Goal: Task Accomplishment & Management: Manage account settings

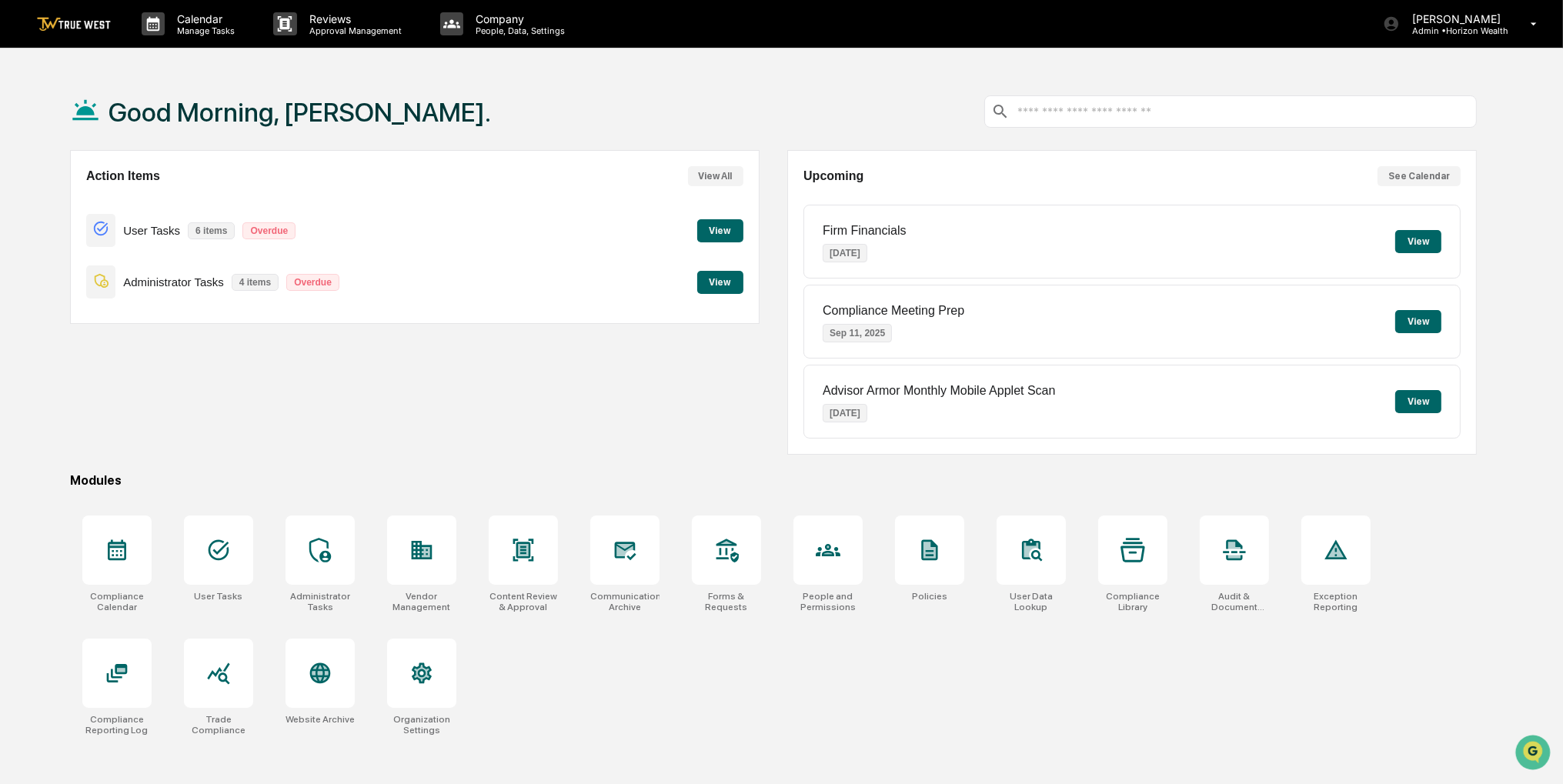
click at [724, 230] on button "View" at bounding box center [720, 231] width 46 height 23
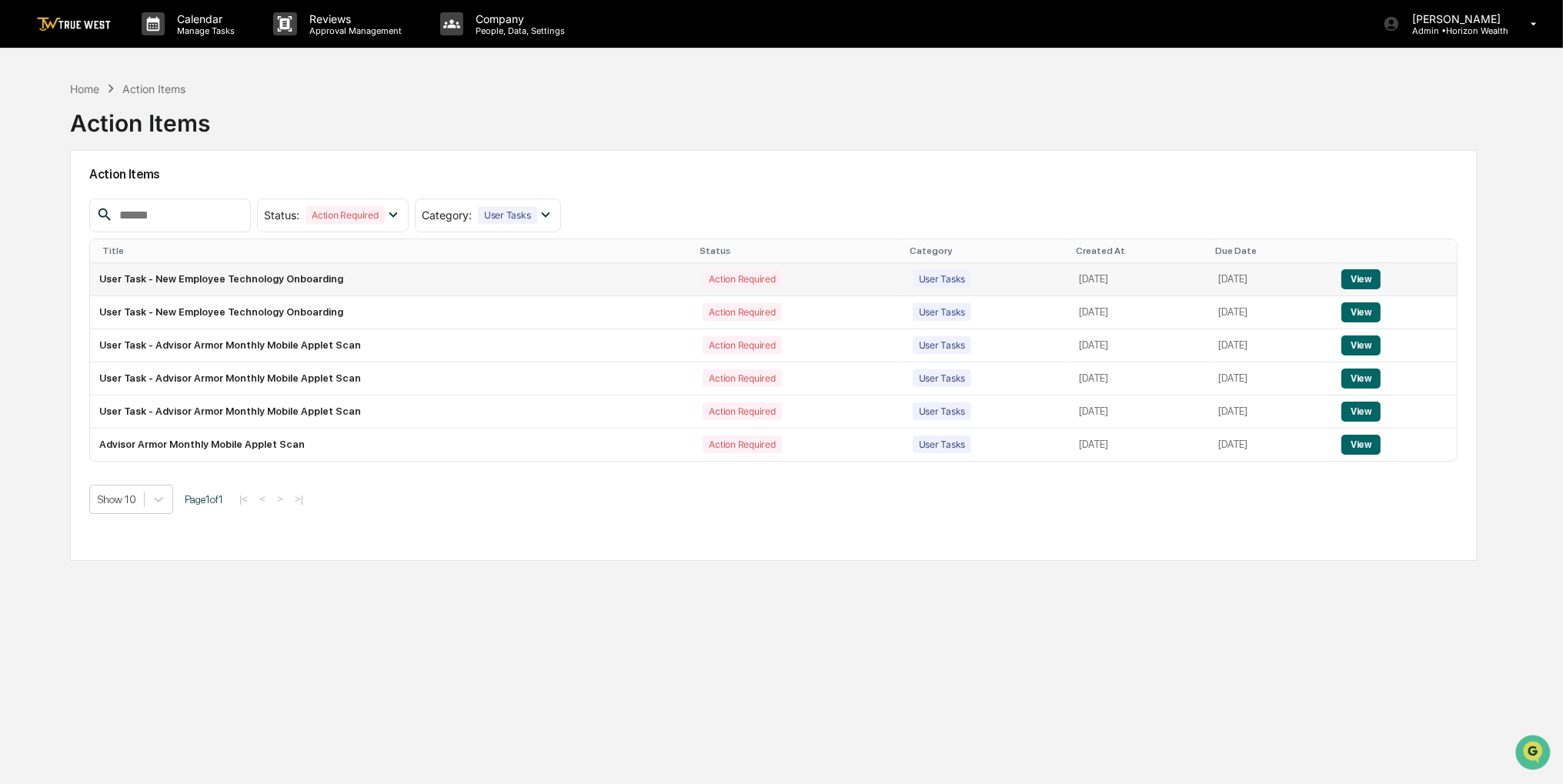
click at [1354, 273] on button "View" at bounding box center [1360, 279] width 39 height 20
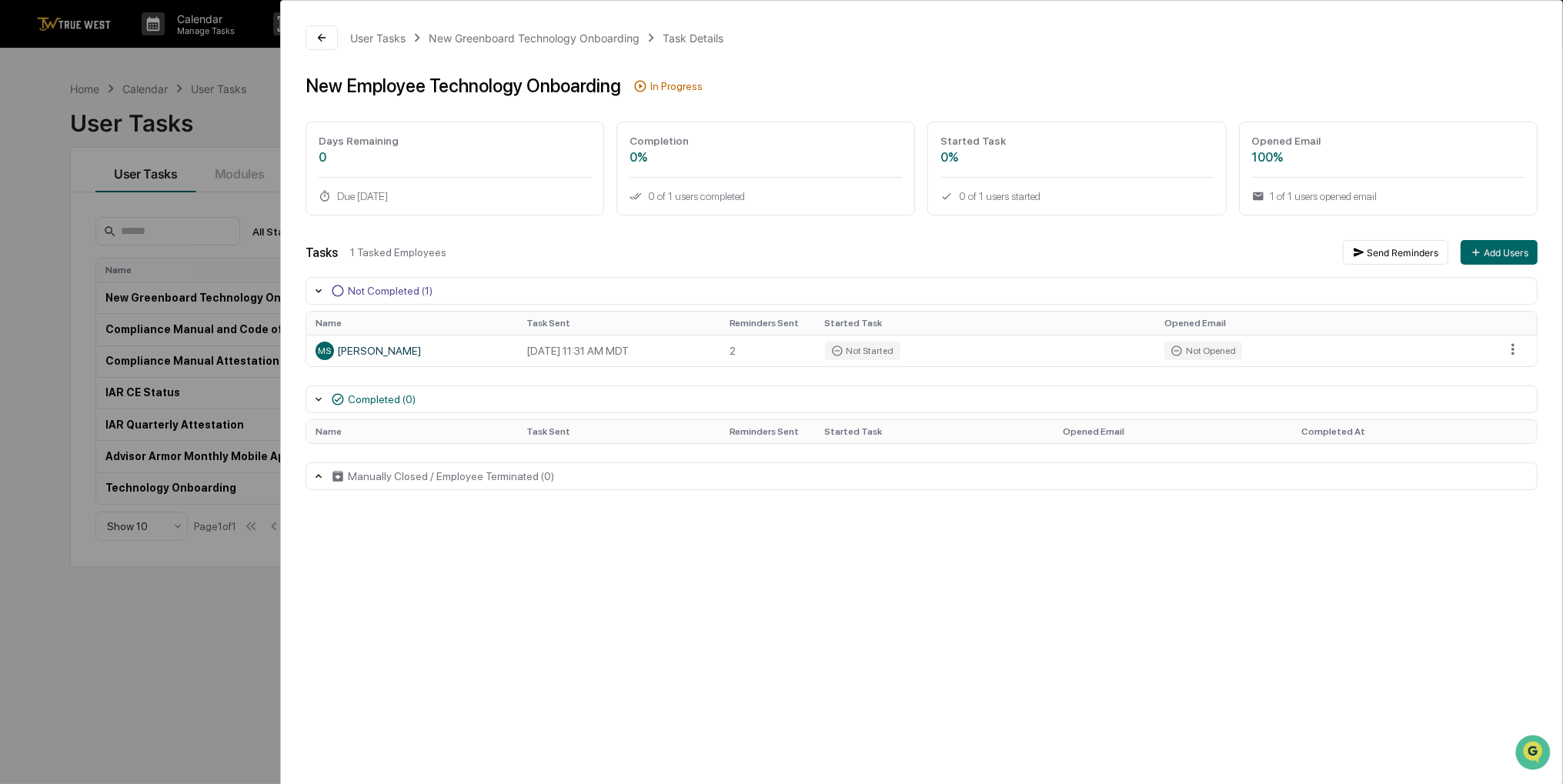
click at [215, 591] on div "User Tasks New Greenboard Technology Onboarding Task Details New Employee Techn…" at bounding box center [781, 392] width 1563 height 784
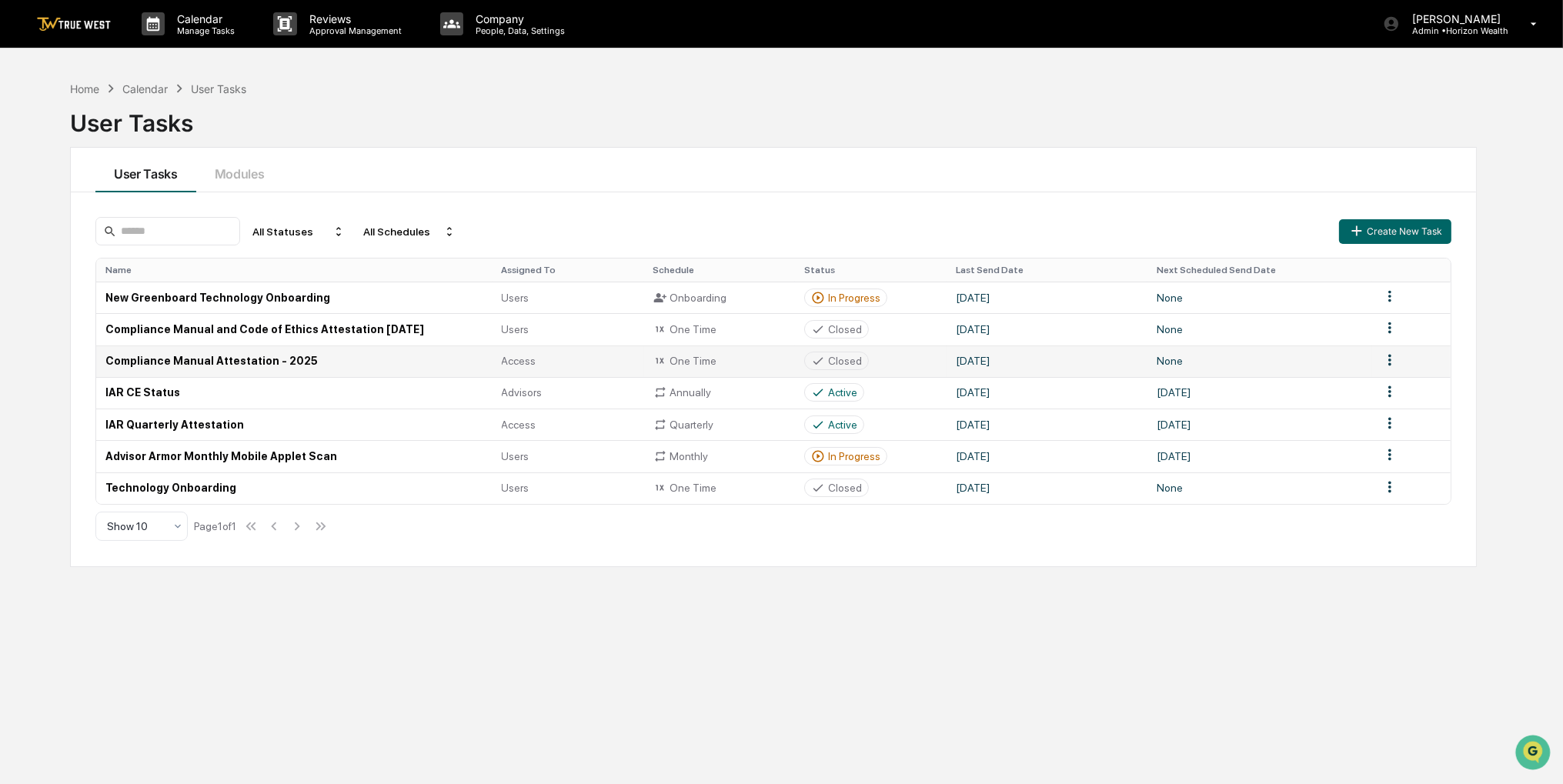
click at [1114, 366] on td "[DATE]" at bounding box center [1047, 361] width 200 height 31
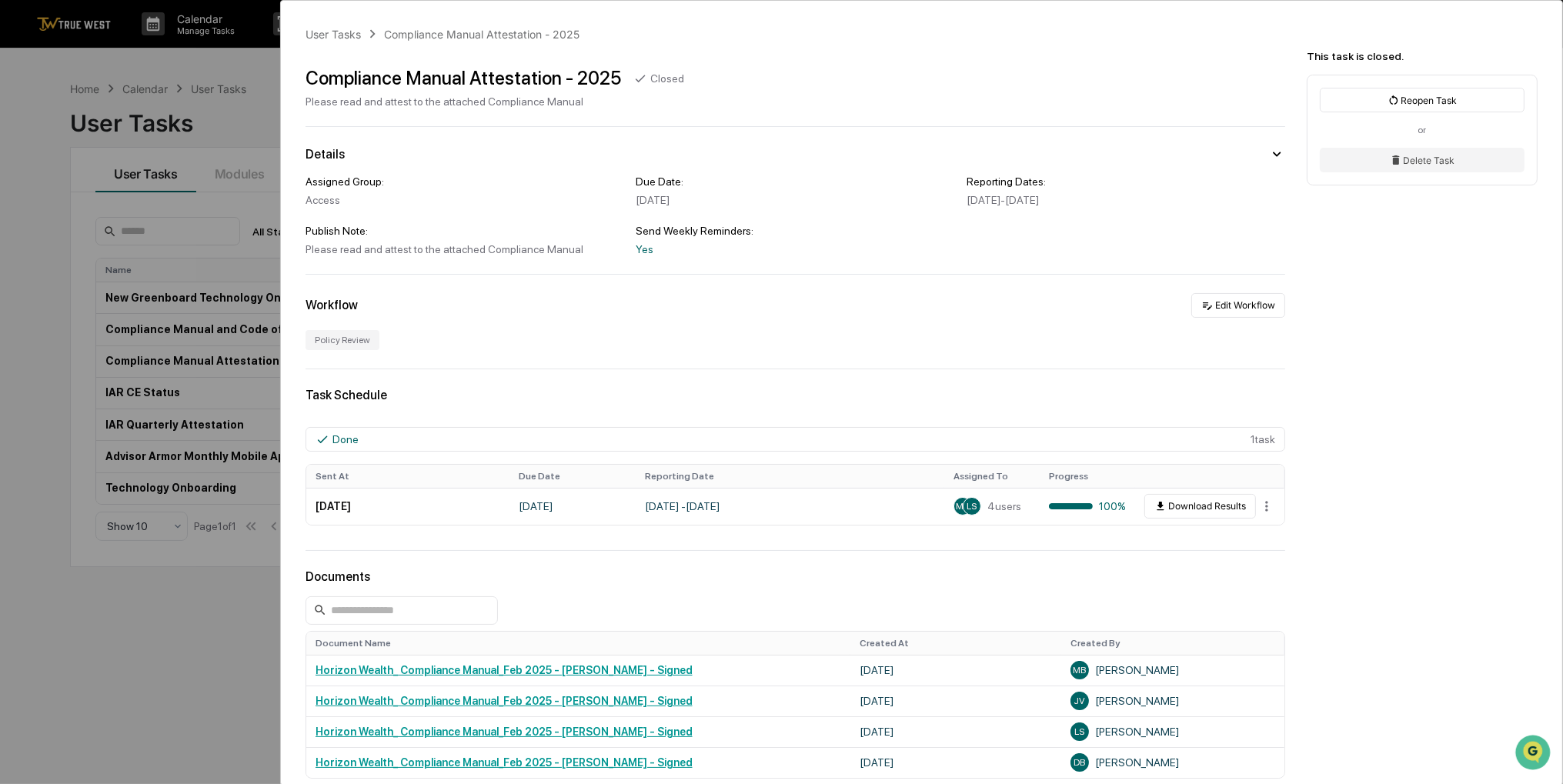
drag, startPoint x: 868, startPoint y: 582, endPoint x: 824, endPoint y: 582, distance: 44.0
click at [824, 582] on div "Documents" at bounding box center [795, 576] width 980 height 15
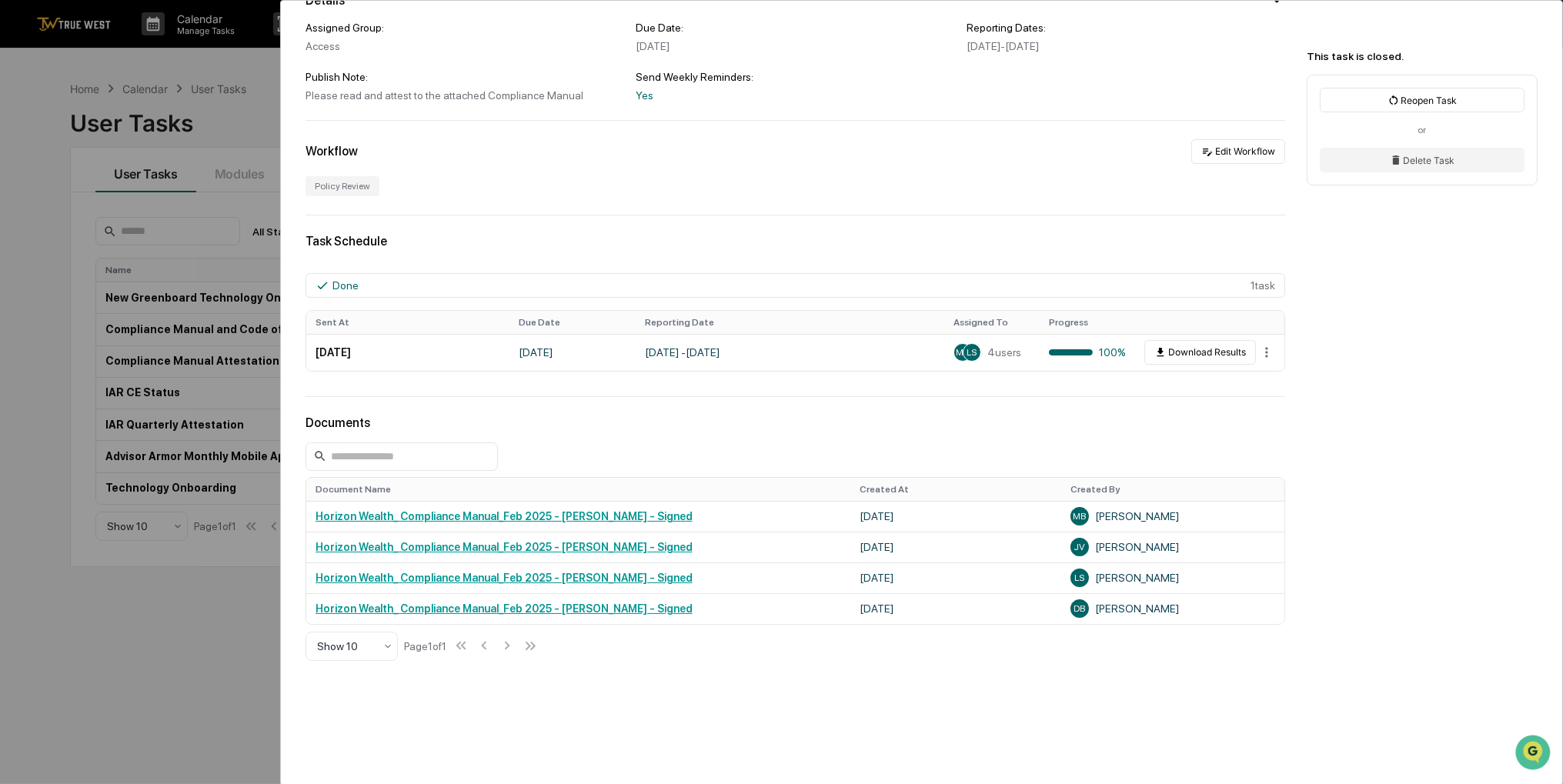
click at [194, 614] on div "User Tasks Compliance Manual Attestation - 2025 Compliance Manual Attestation -…" at bounding box center [781, 392] width 1563 height 784
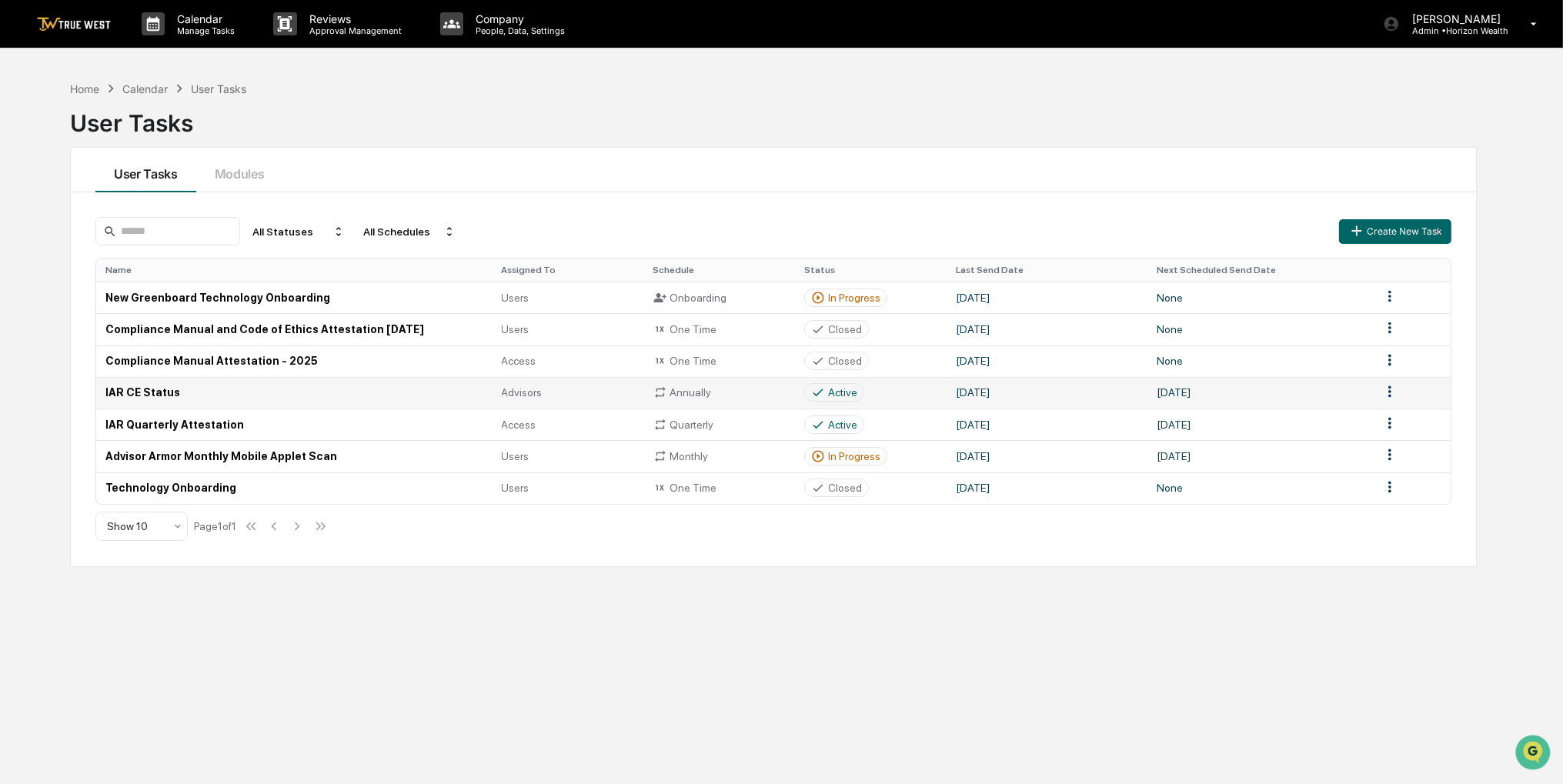
click at [1091, 396] on td "[DATE]" at bounding box center [1047, 393] width 200 height 31
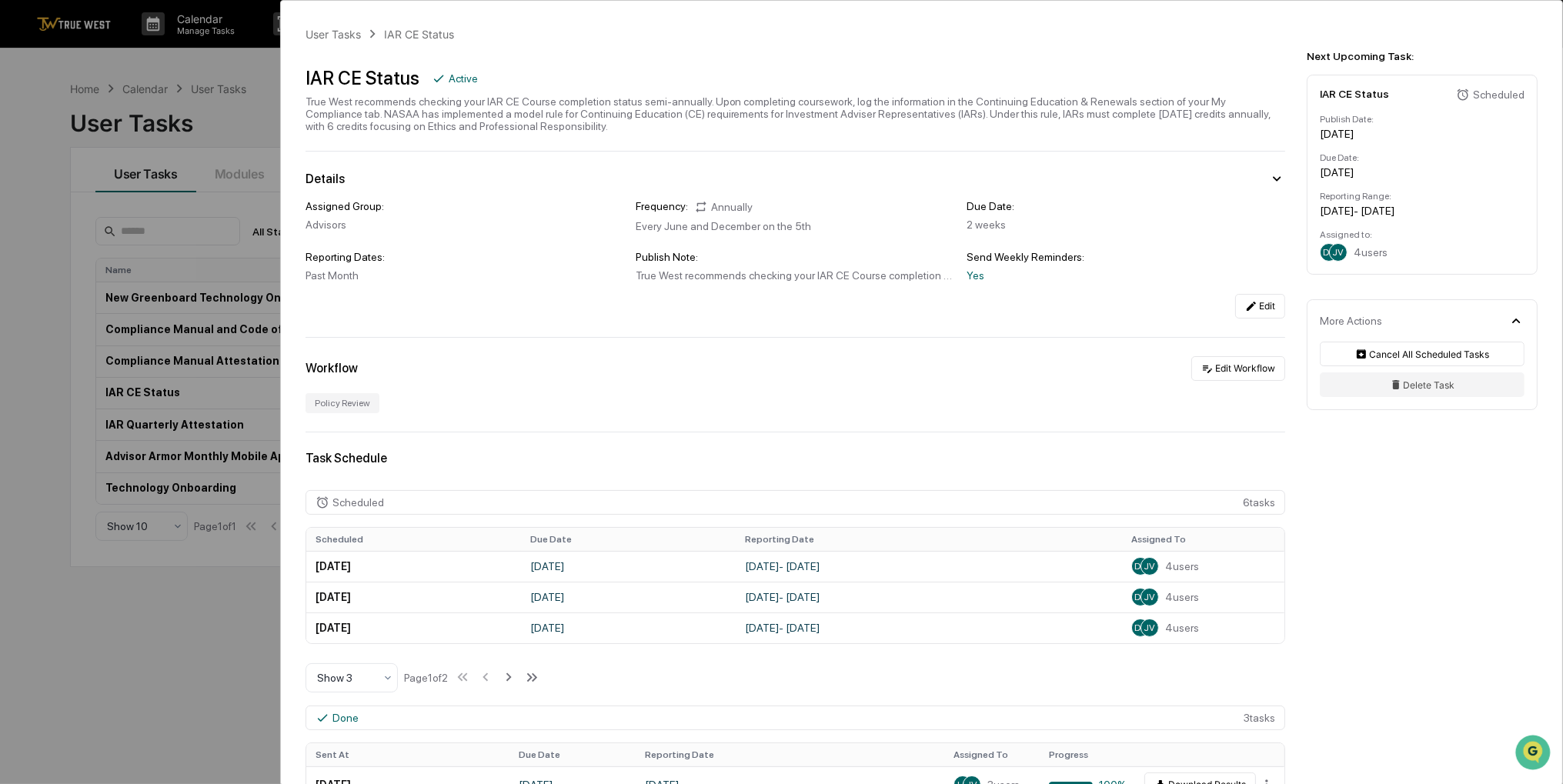
click at [195, 613] on div "User Tasks IAR CE Status IAR CE Status Active True West recommends checking you…" at bounding box center [781, 392] width 1563 height 784
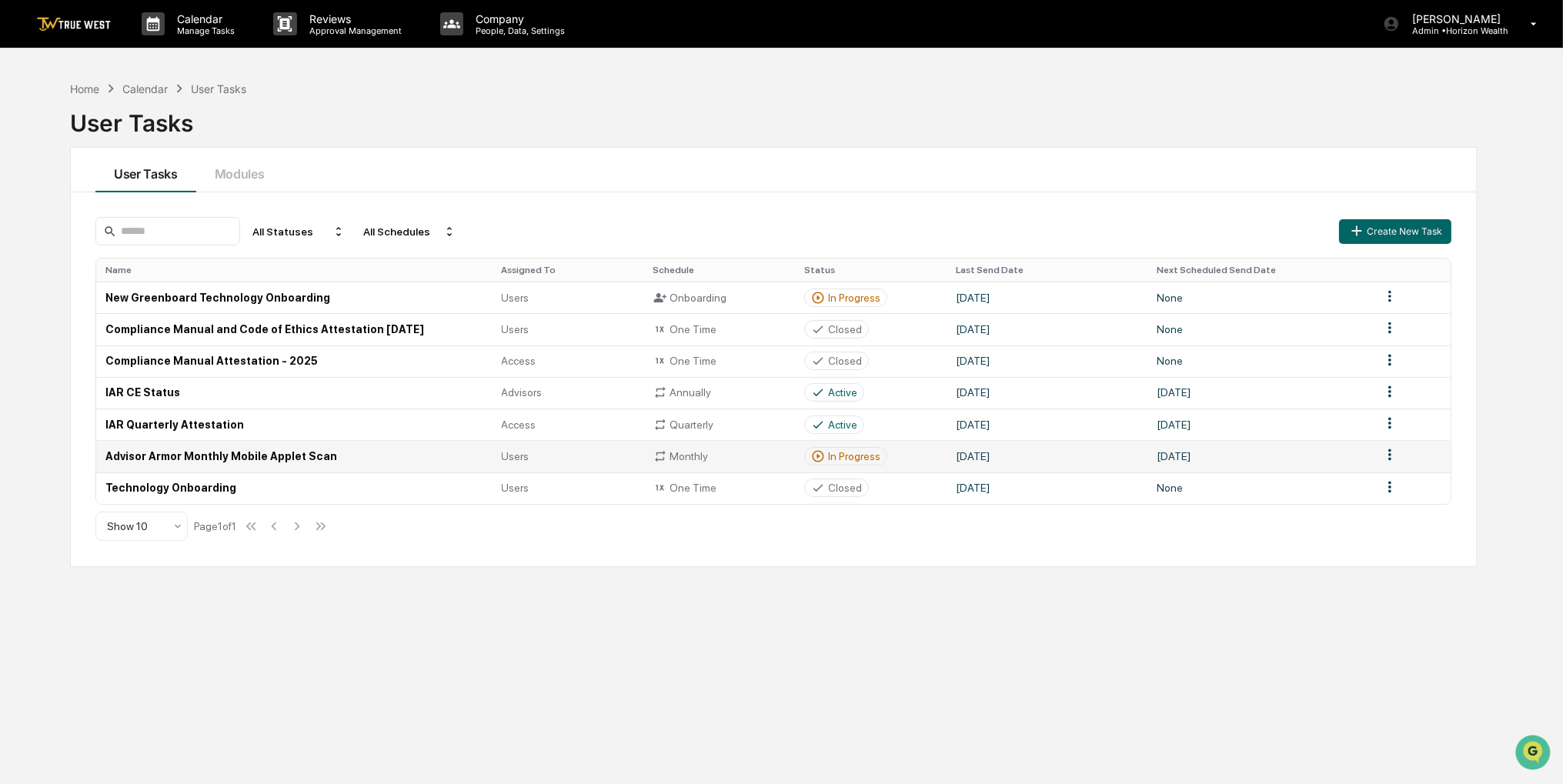
click at [1071, 464] on td "[DATE]" at bounding box center [1047, 456] width 200 height 31
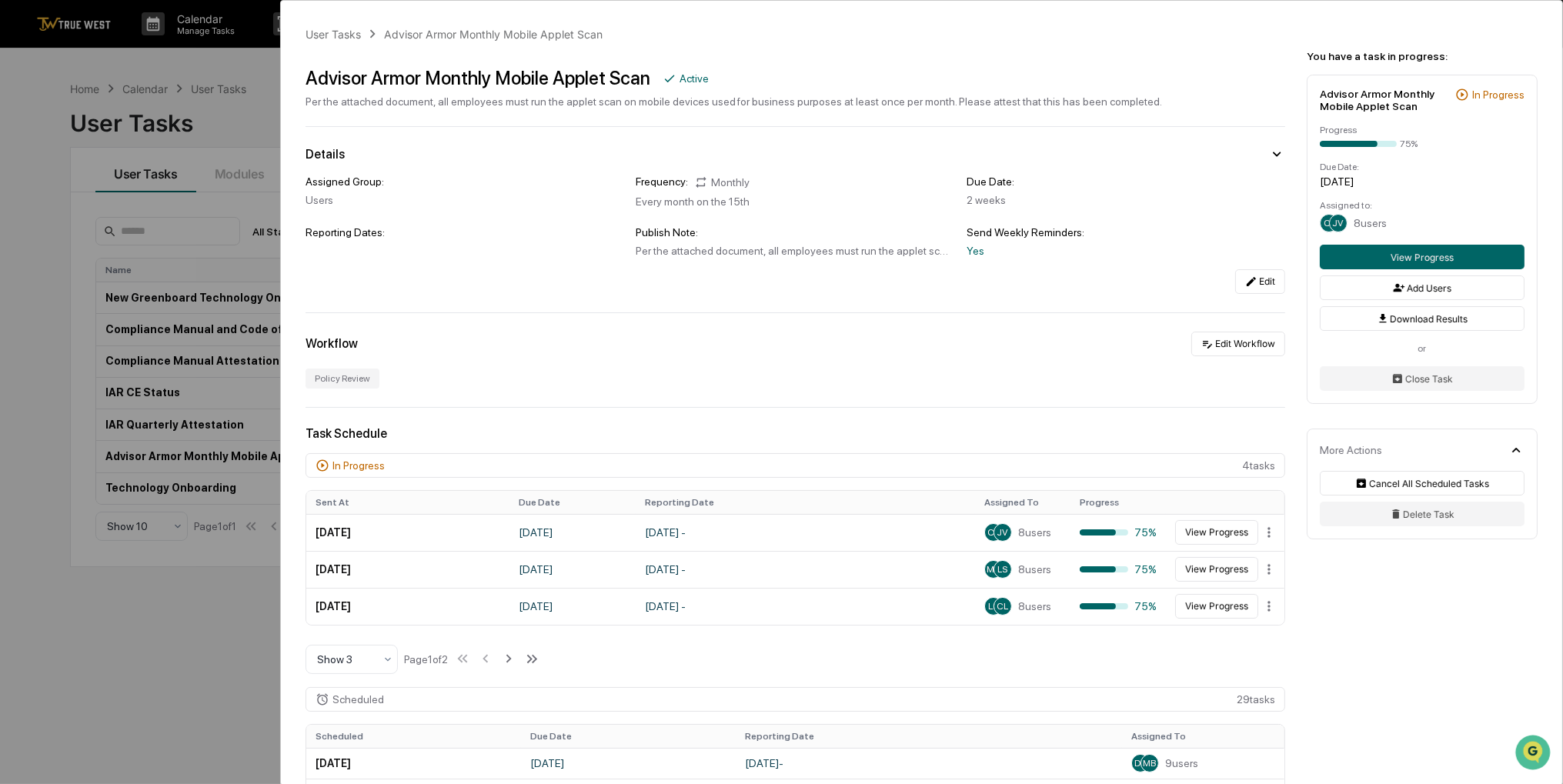
scroll to position [77, 0]
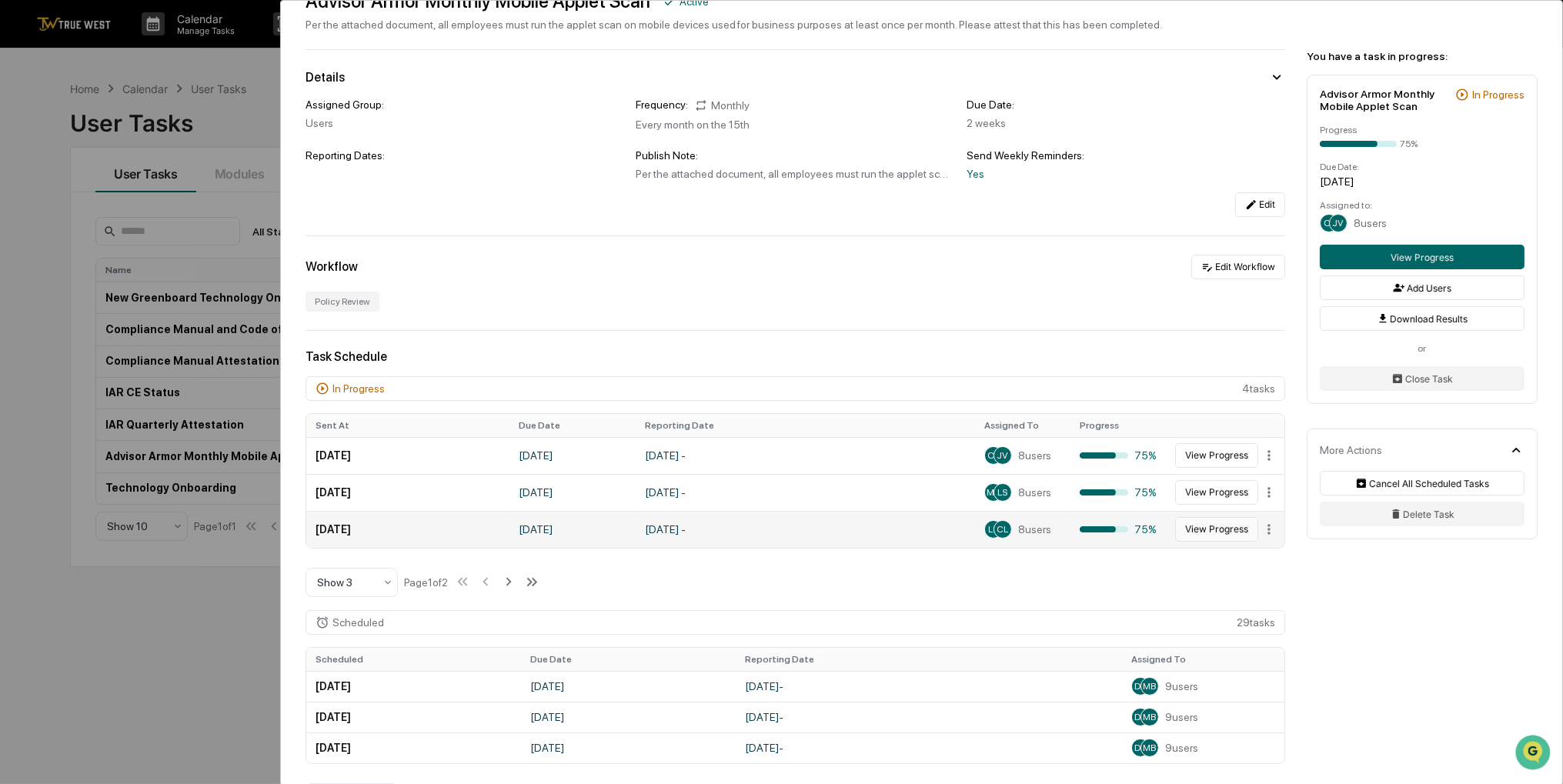
click at [1187, 533] on button "View Progress" at bounding box center [1216, 529] width 83 height 25
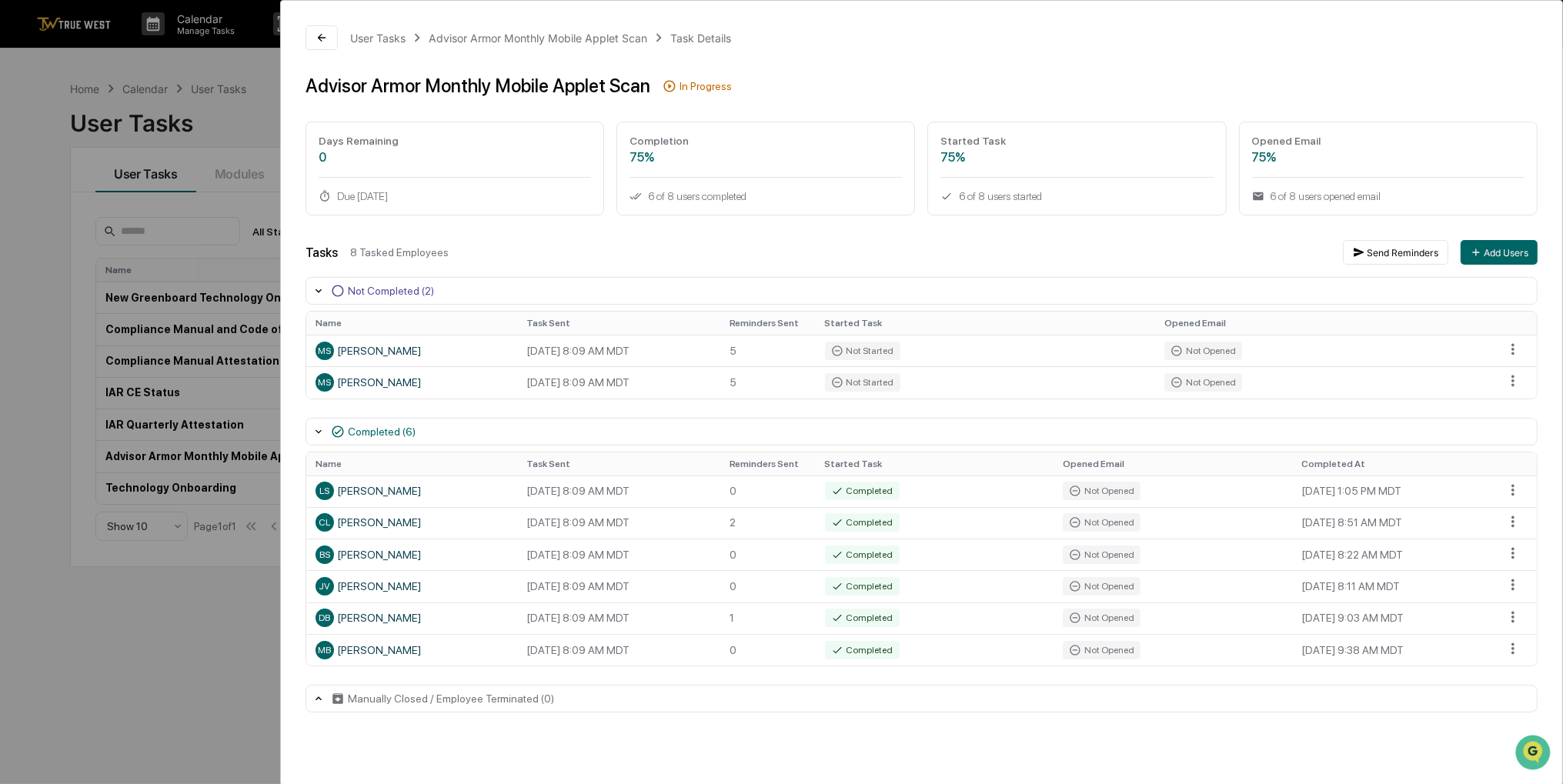
click at [229, 642] on div "User Tasks Advisor Armor Monthly Mobile Applet Scan Task Details Advisor Armor …" at bounding box center [781, 392] width 1563 height 784
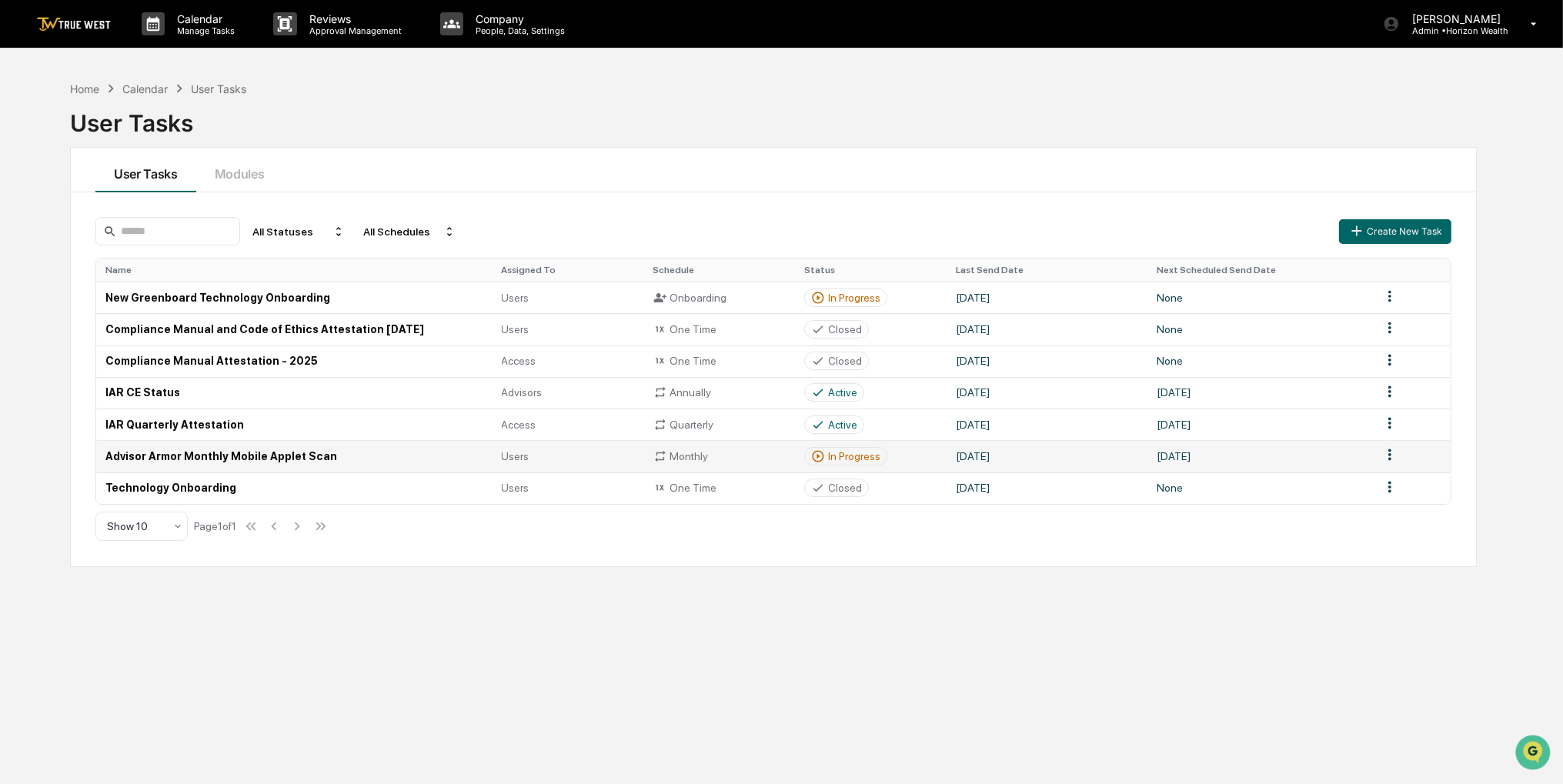
click at [1154, 457] on td "[DATE]" at bounding box center [1259, 456] width 225 height 31
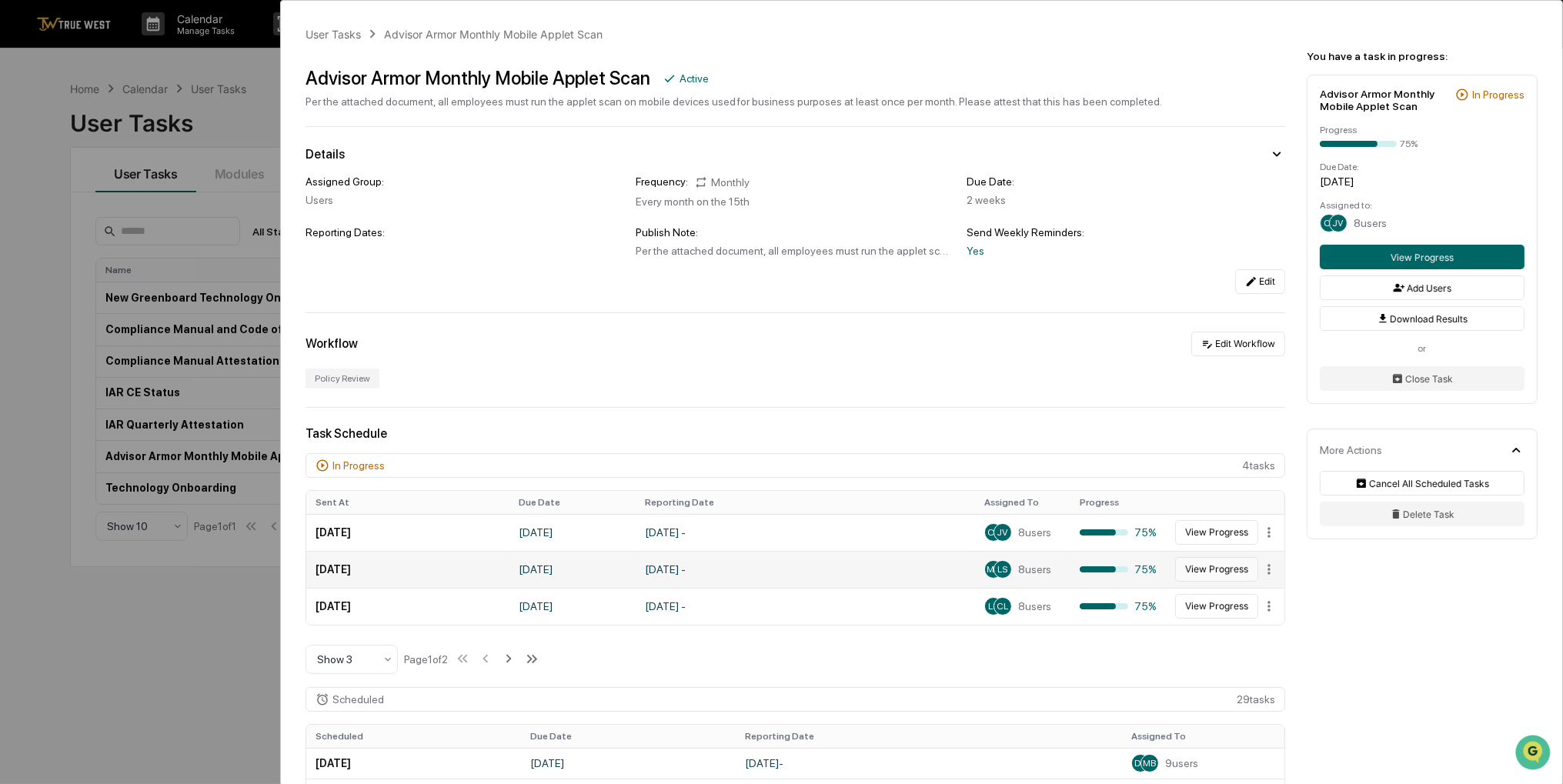
click at [1194, 576] on button "View Progress" at bounding box center [1216, 569] width 83 height 25
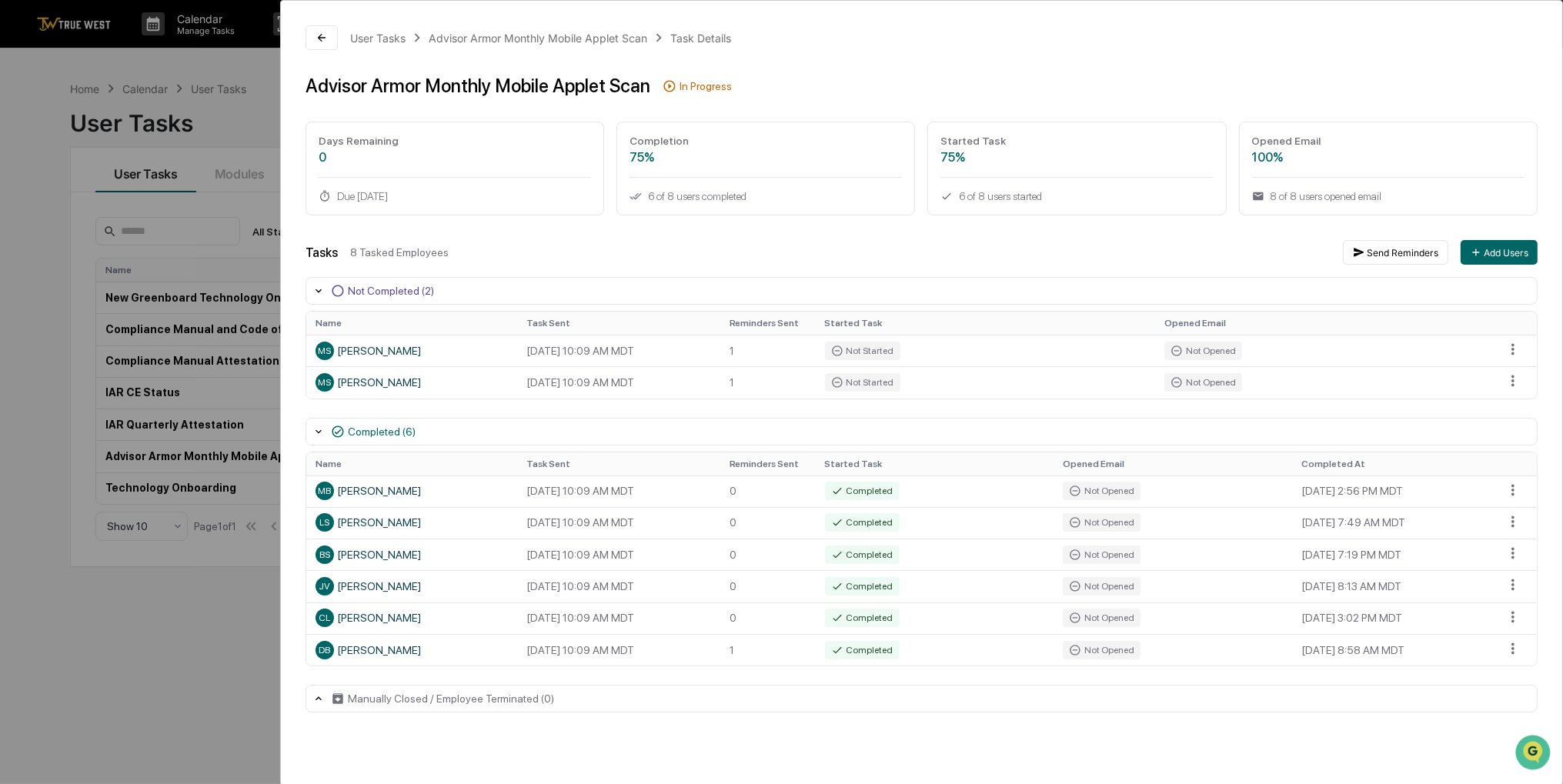
click at [102, 619] on div "User Tasks Advisor Armor Monthly Mobile Applet Scan Task Details Advisor Armor …" at bounding box center [781, 392] width 1563 height 784
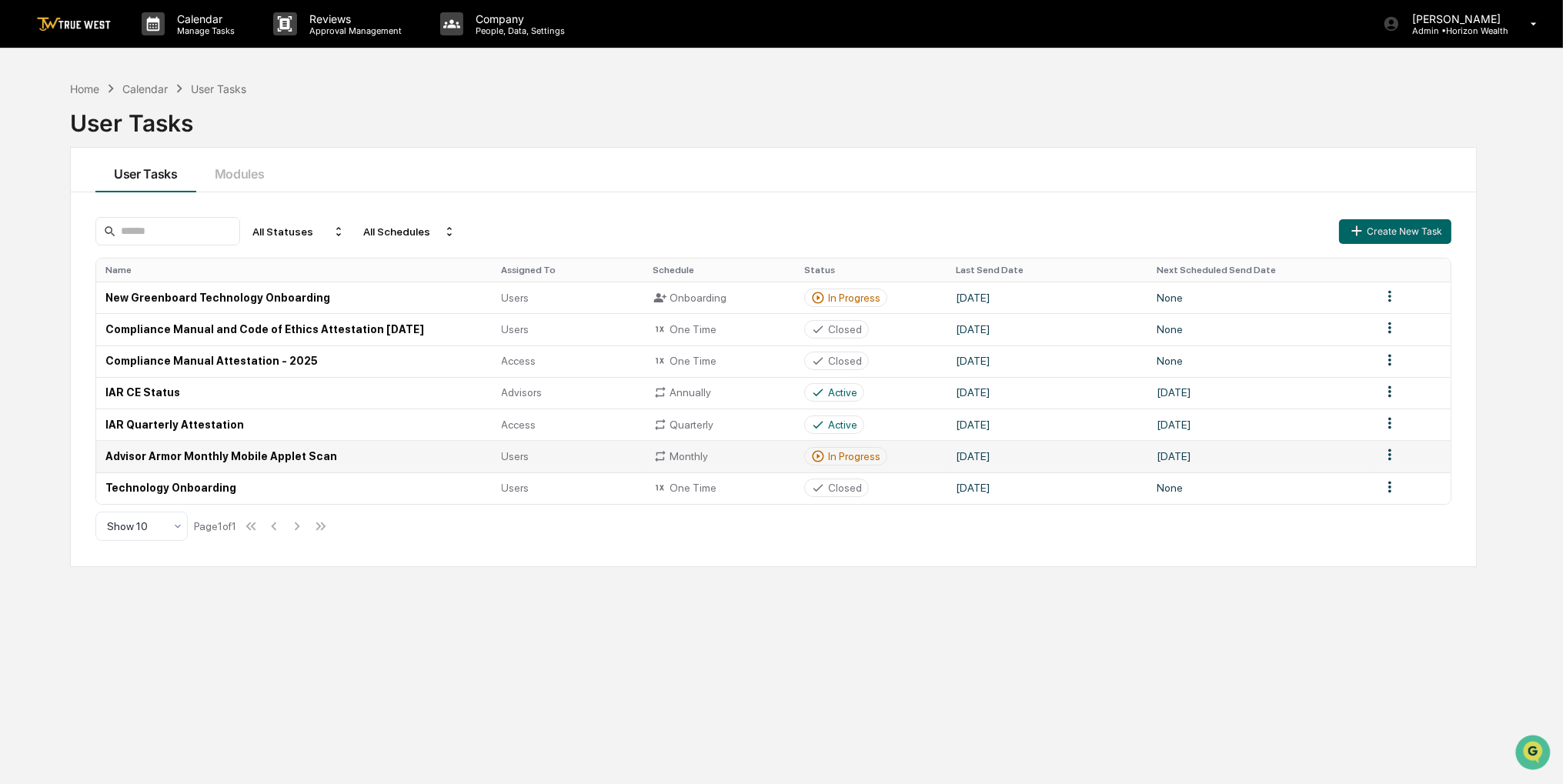
click at [1076, 464] on td "[DATE]" at bounding box center [1047, 456] width 200 height 31
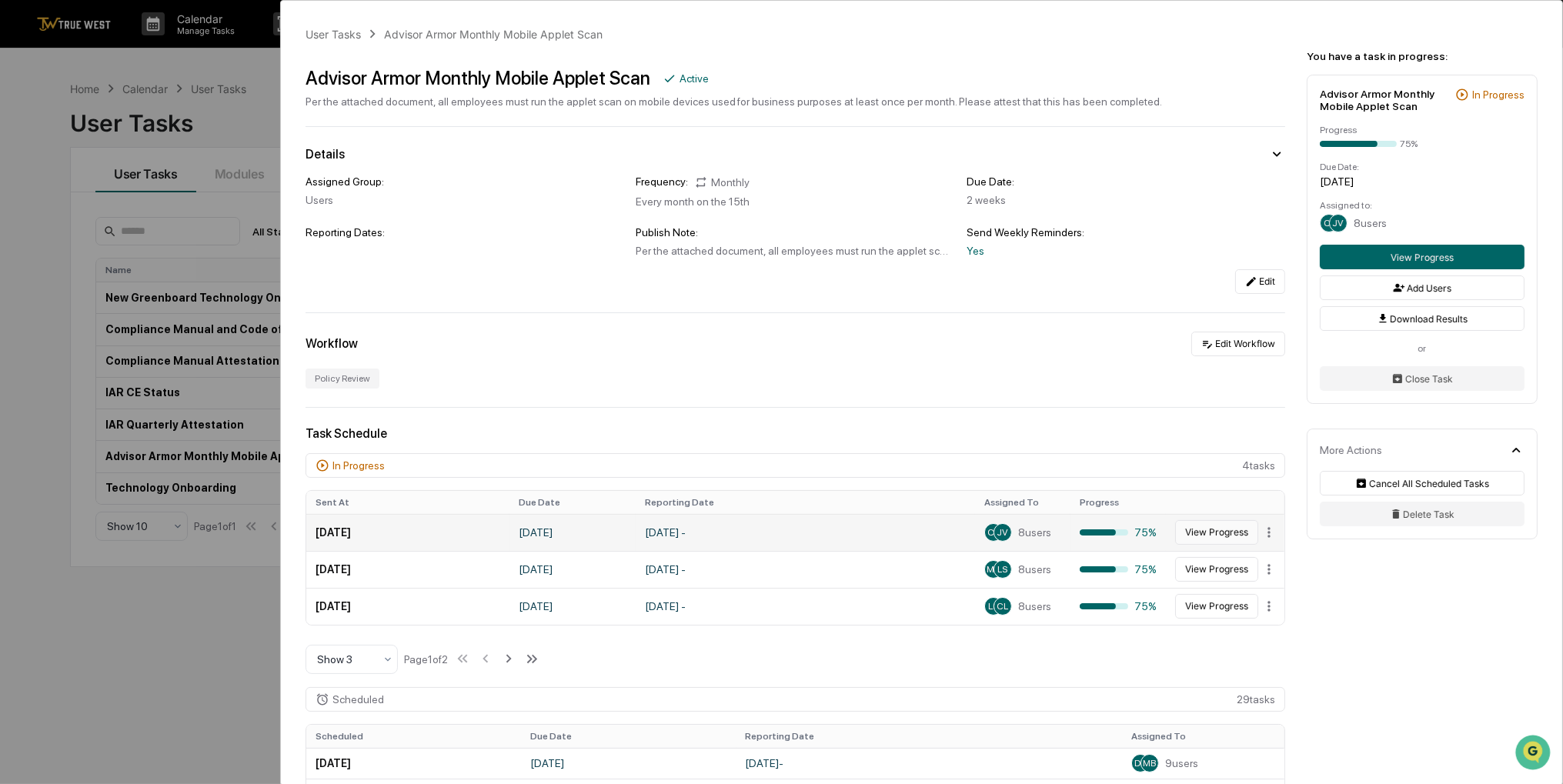
click at [1219, 532] on button "View Progress" at bounding box center [1216, 533] width 83 height 25
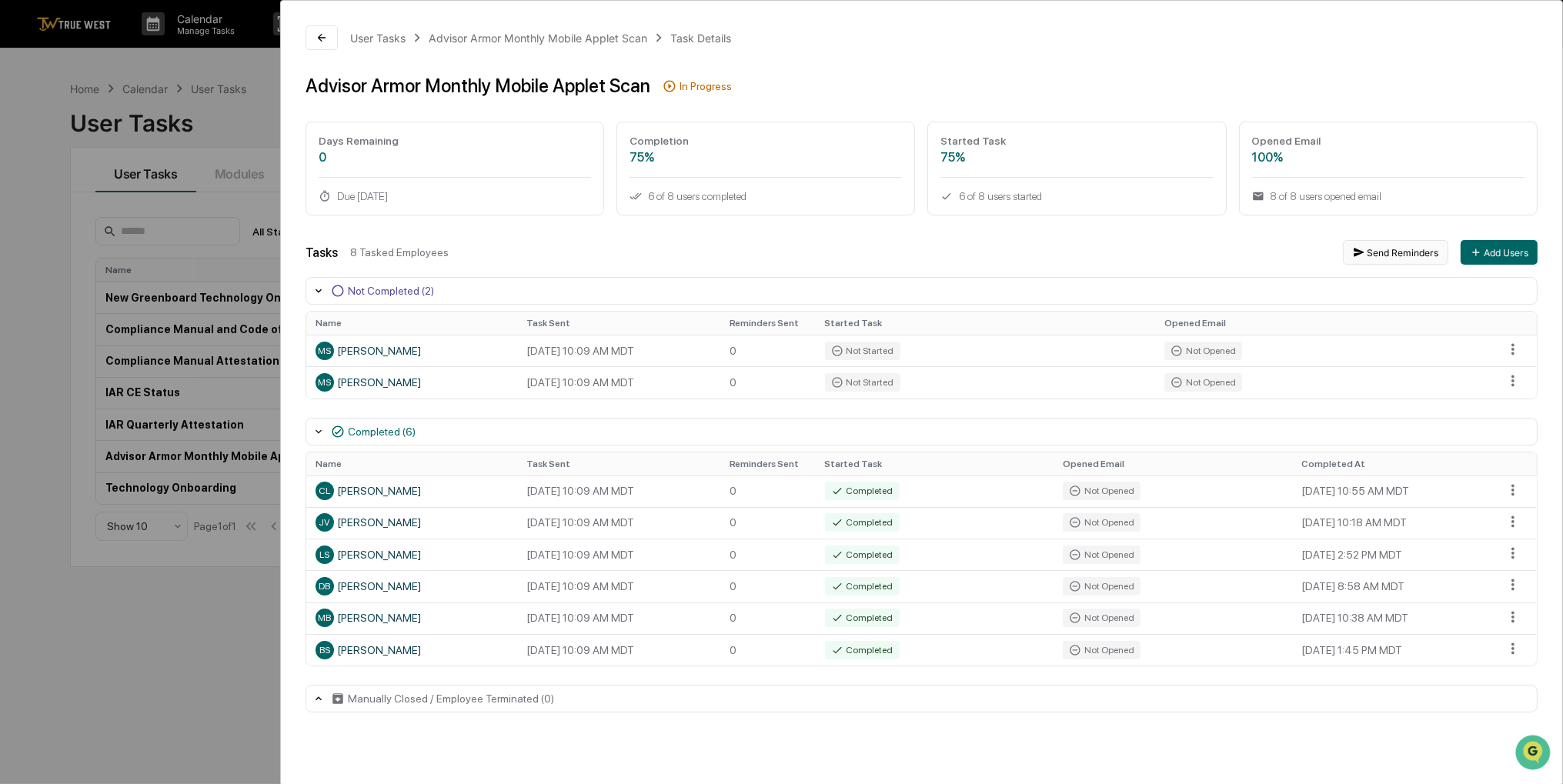
click at [1412, 259] on button "Send Reminders" at bounding box center [1395, 252] width 105 height 25
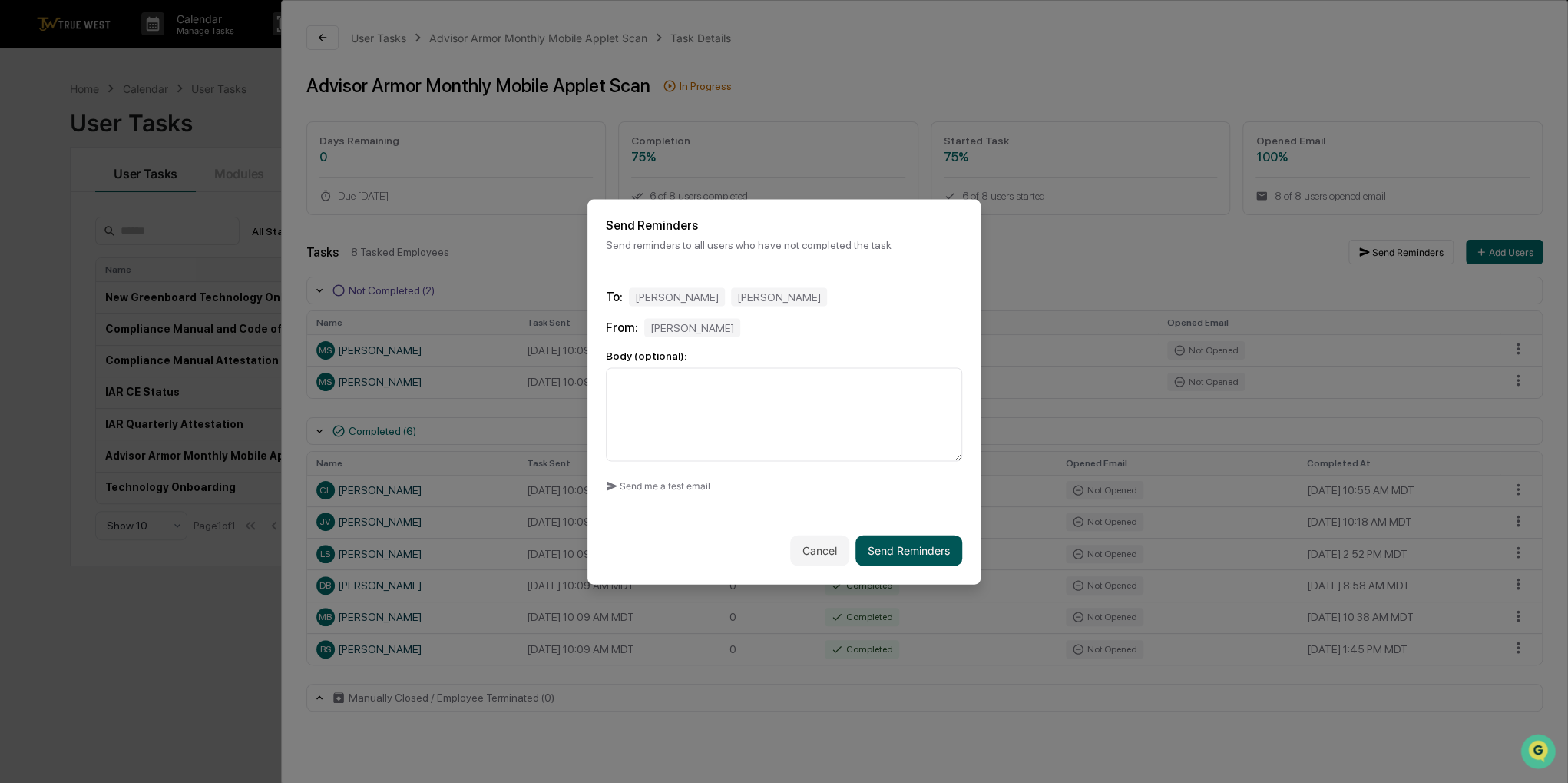
click at [906, 549] on button "Send Reminders" at bounding box center [908, 549] width 107 height 31
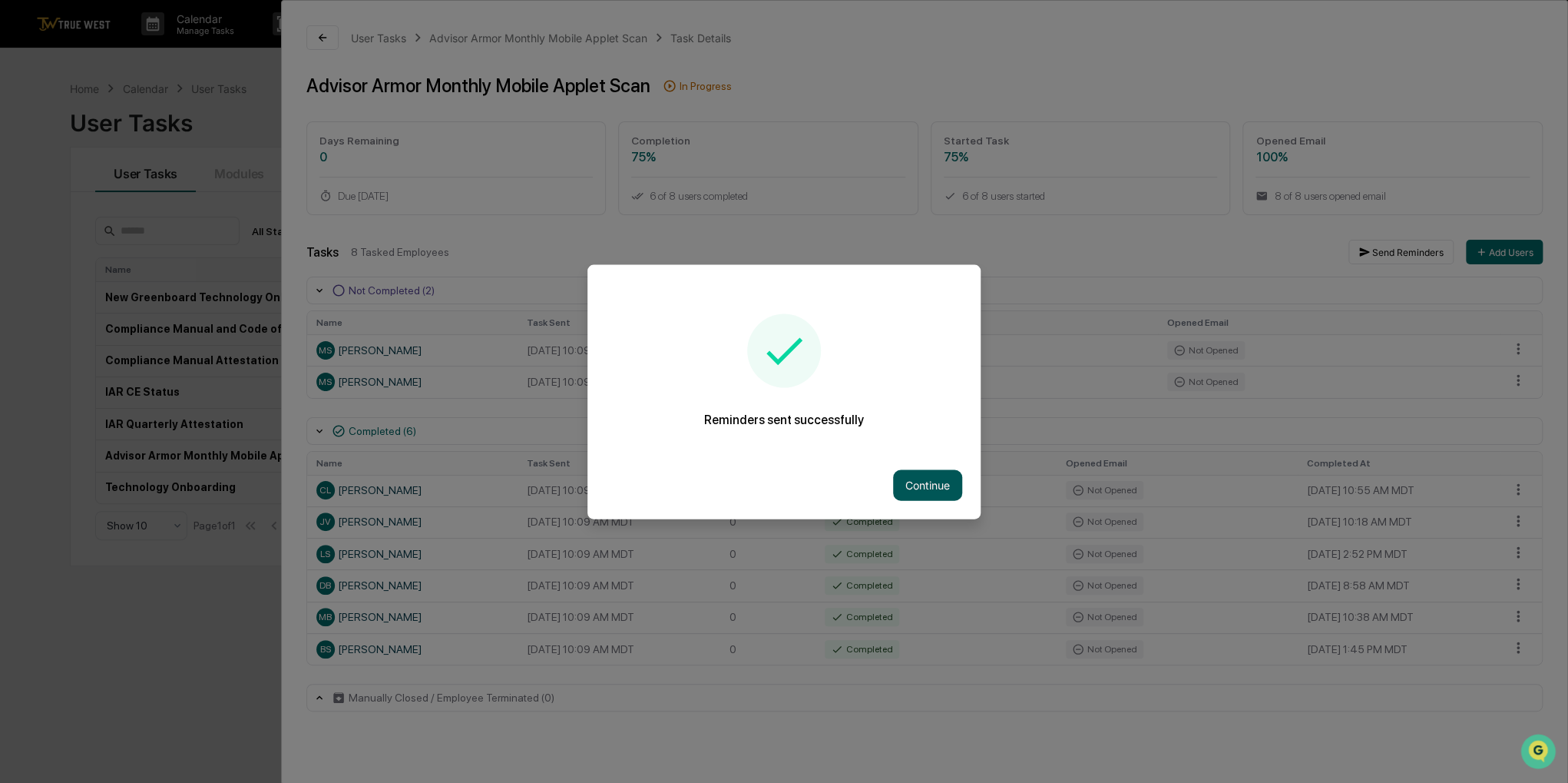
click at [918, 479] on button "Continue" at bounding box center [927, 484] width 69 height 31
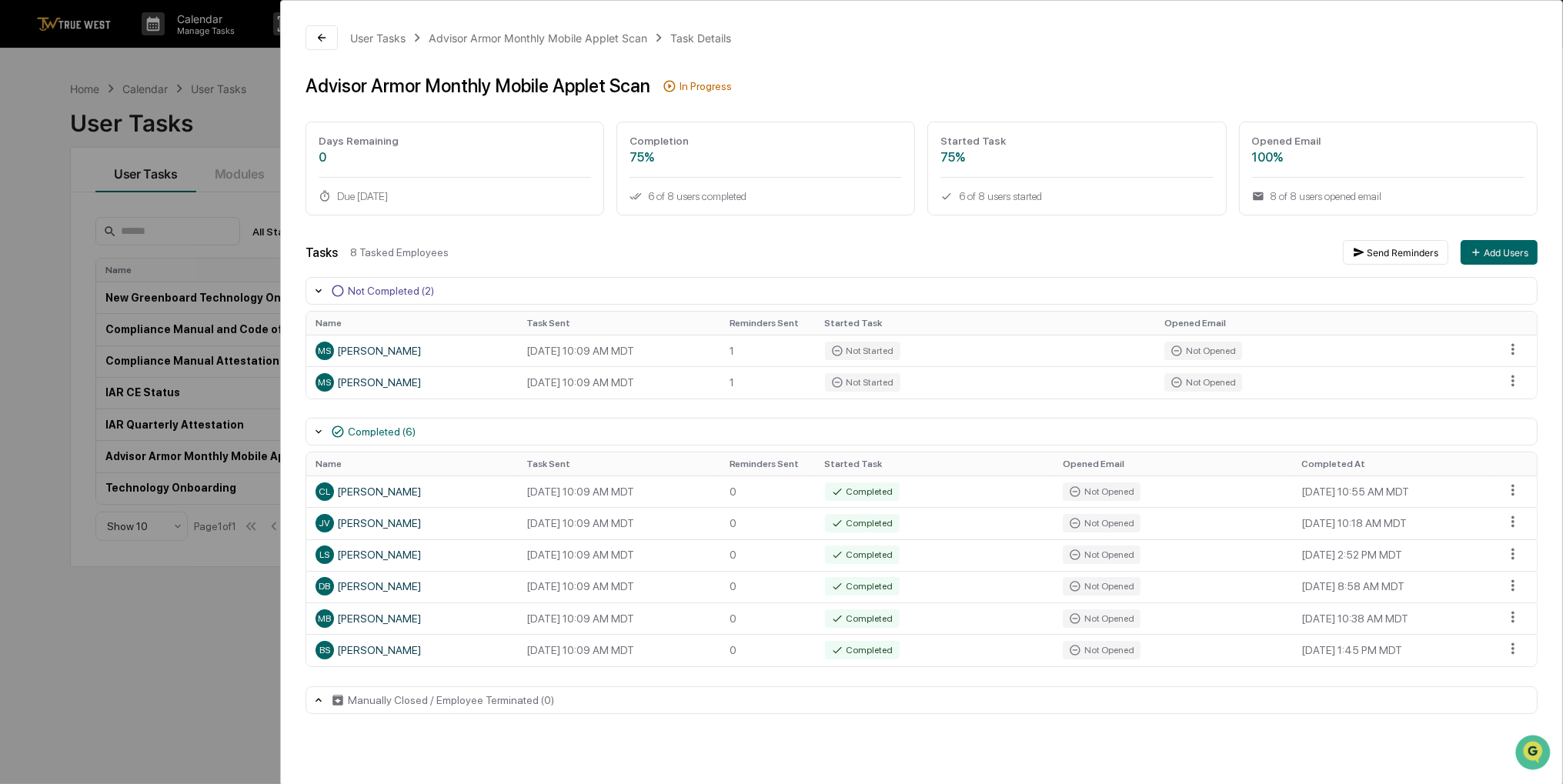
click at [213, 616] on div "User Tasks Advisor Armor Monthly Mobile Applet Scan Task Details Advisor Armor …" at bounding box center [781, 392] width 1563 height 784
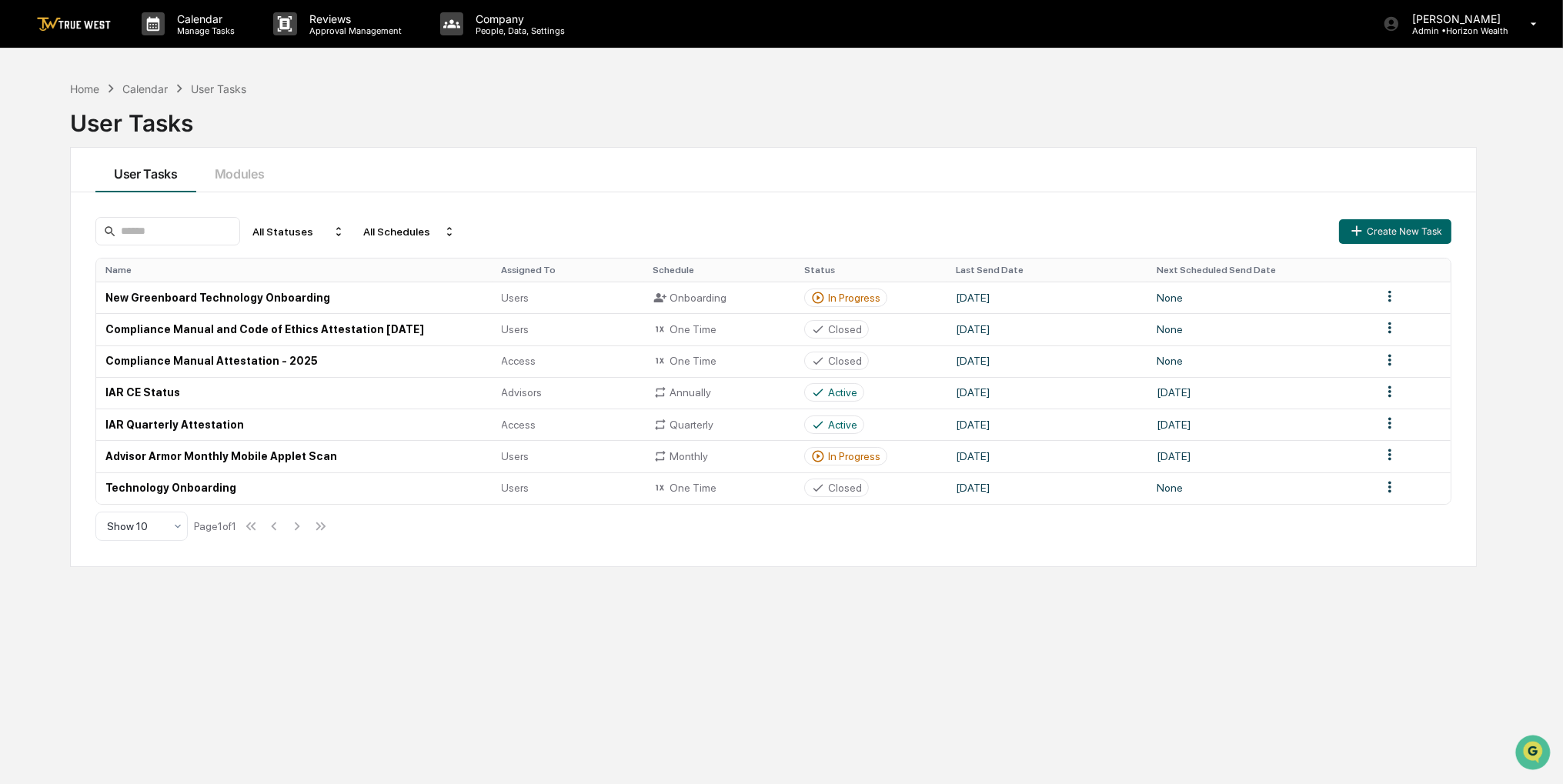
drag, startPoint x: 213, startPoint y: 616, endPoint x: 146, endPoint y: 640, distance: 71.2
click at [146, 640] on div "Home Calendar User Tasks User Tasks User Tasks Modules All Statuses All Schedul…" at bounding box center [774, 465] width 1453 height 784
click at [79, 82] on div "Home" at bounding box center [84, 88] width 29 height 13
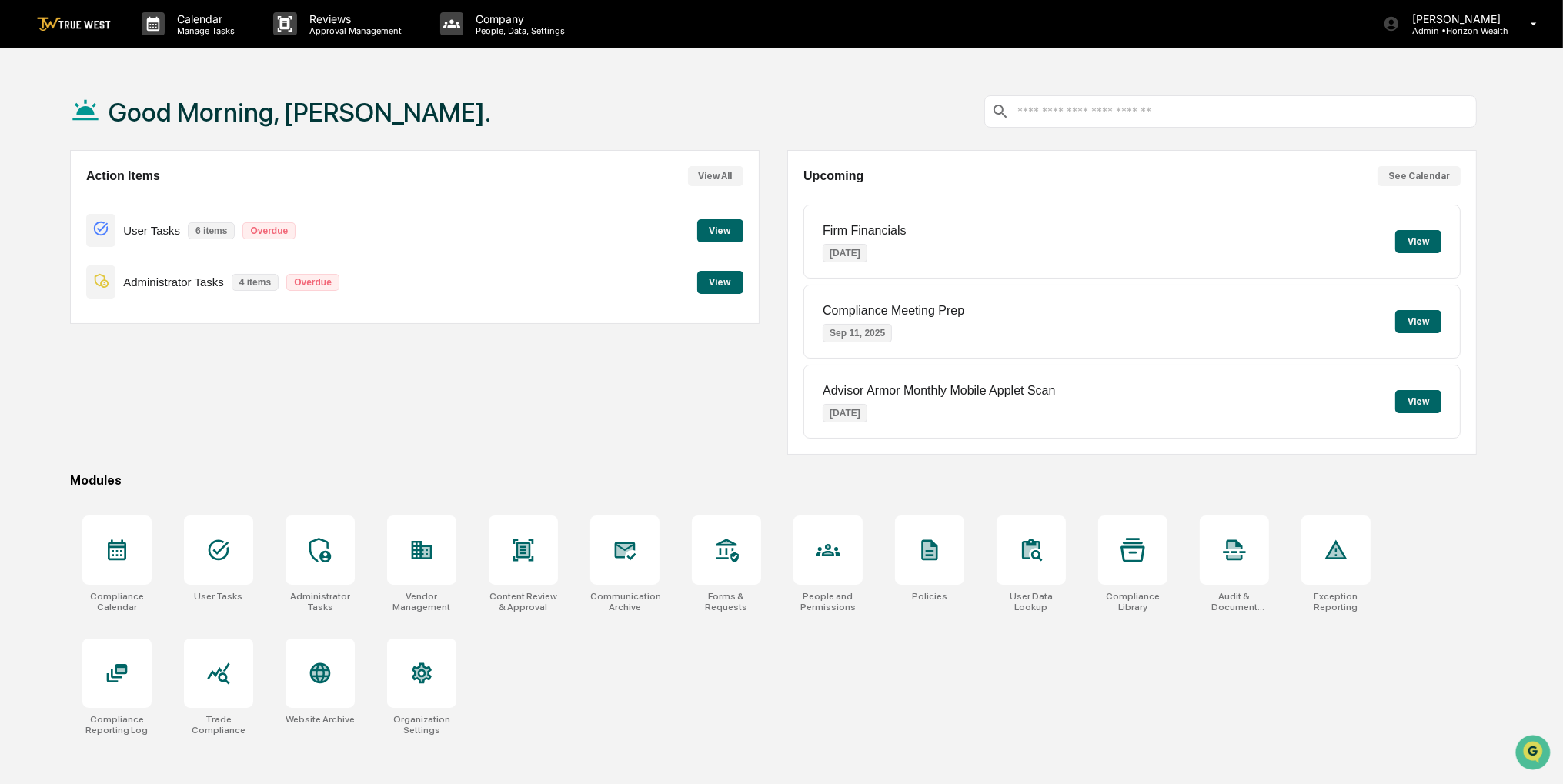
click at [253, 411] on div "Action Items View All User Tasks 6 items Overdue View Administrator Tasks 4 ite…" at bounding box center [415, 302] width 689 height 304
click at [1487, 27] on p "Admin • Horizon Wealth" at bounding box center [1453, 31] width 108 height 11
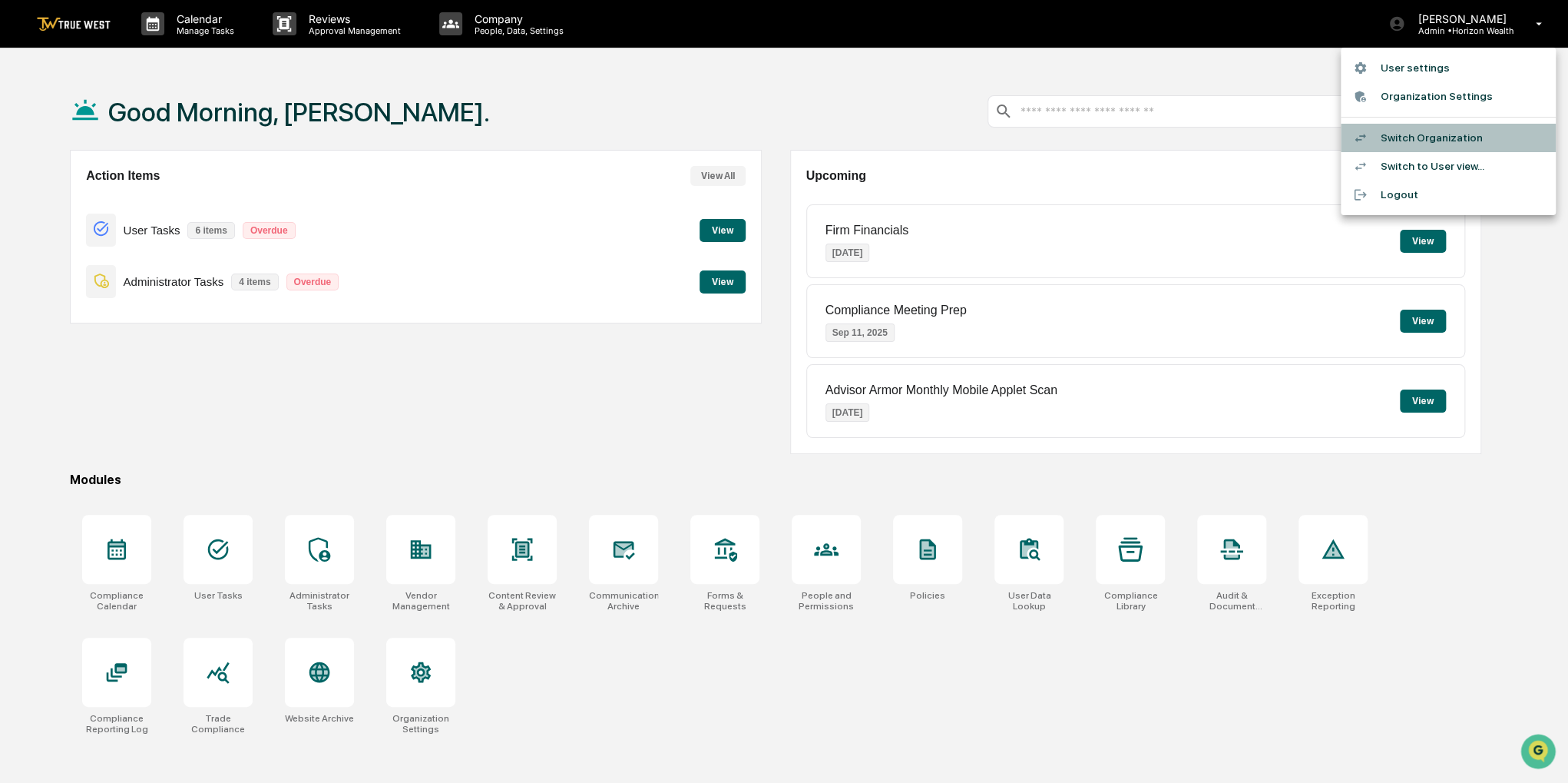
click at [1415, 141] on li "Switch Organization" at bounding box center [1448, 138] width 215 height 28
